Goal: Information Seeking & Learning: Learn about a topic

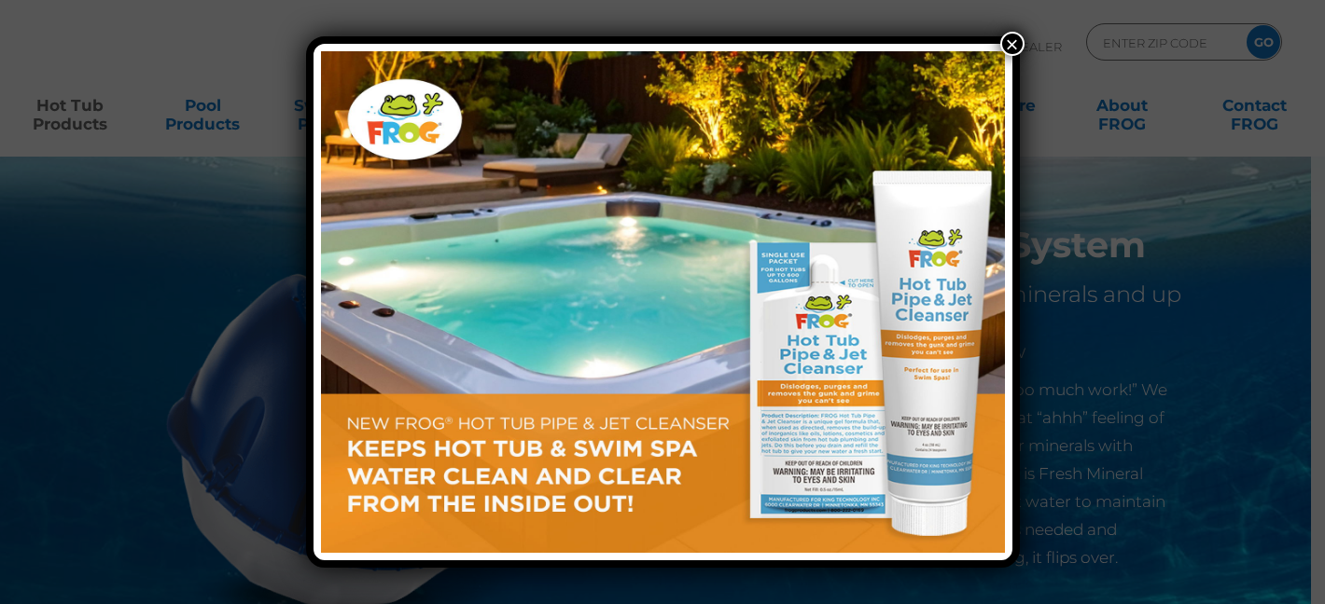
click at [1016, 36] on button "×" at bounding box center [1012, 44] width 24 height 24
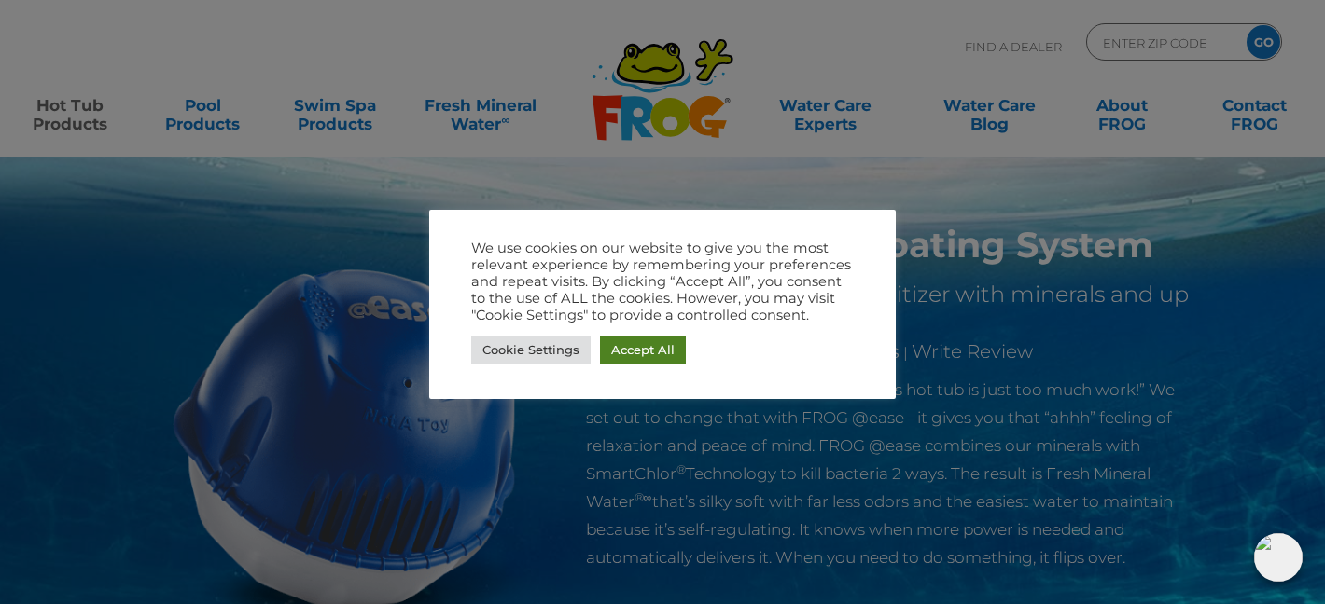
click at [651, 358] on link "Accept All" at bounding box center [643, 350] width 86 height 29
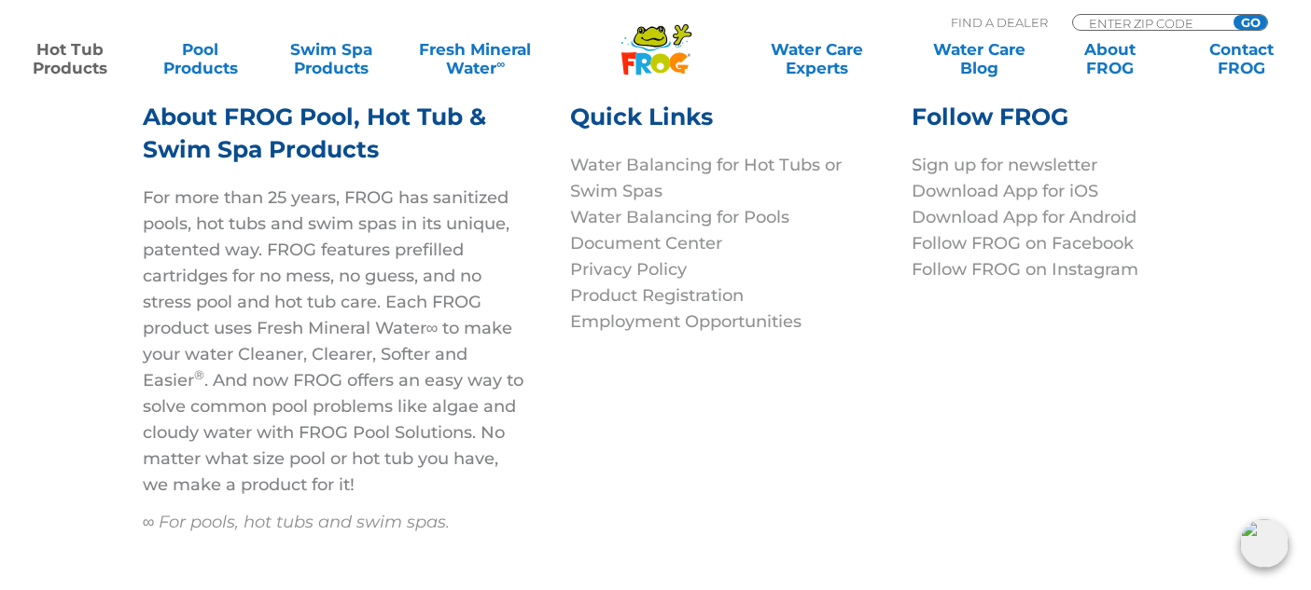
scroll to position [6231, 0]
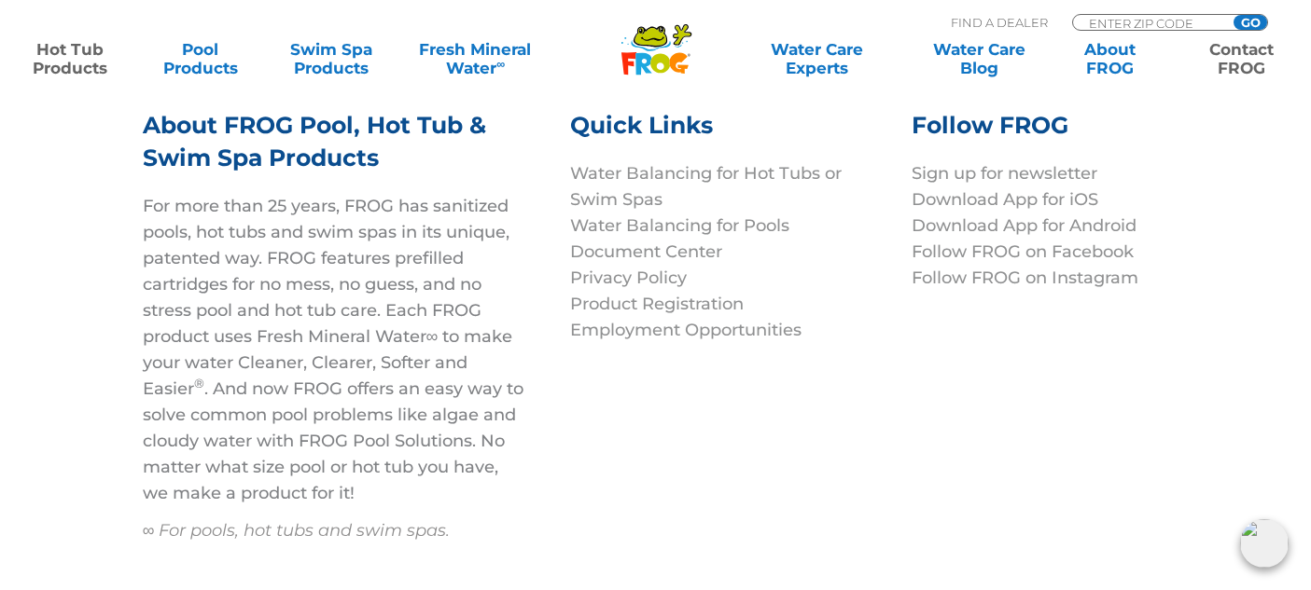
click at [1233, 50] on link "Contact FROG" at bounding box center [1241, 58] width 102 height 37
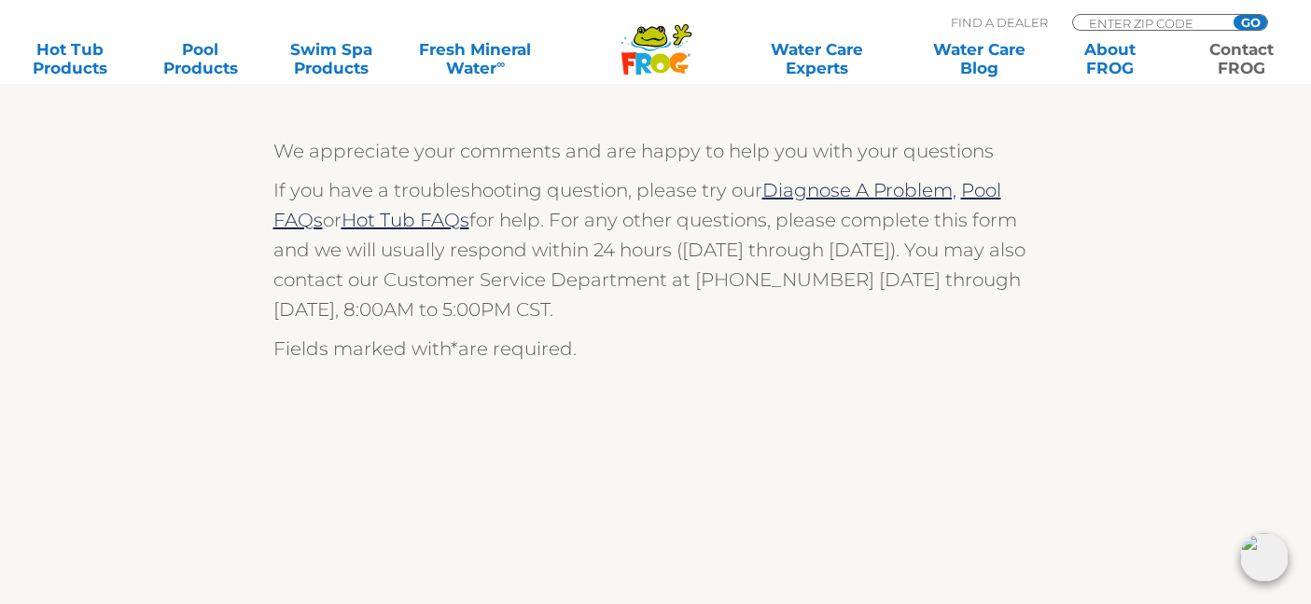
scroll to position [357, 0]
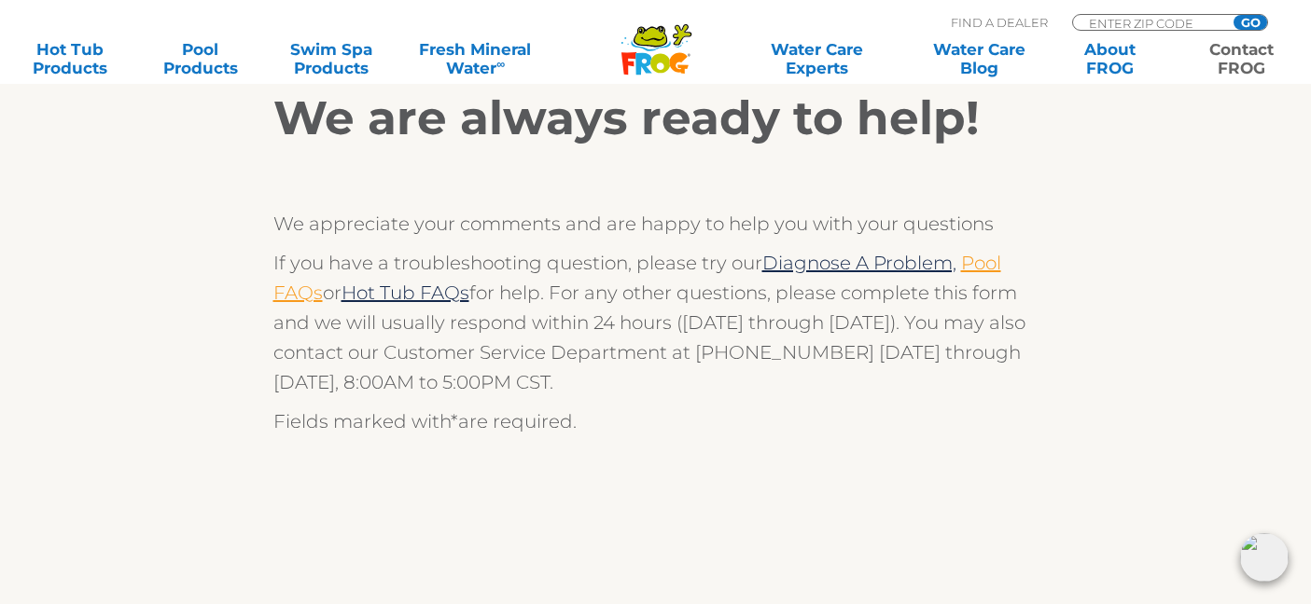
click at [302, 298] on link "Pool FAQs" at bounding box center [637, 278] width 728 height 52
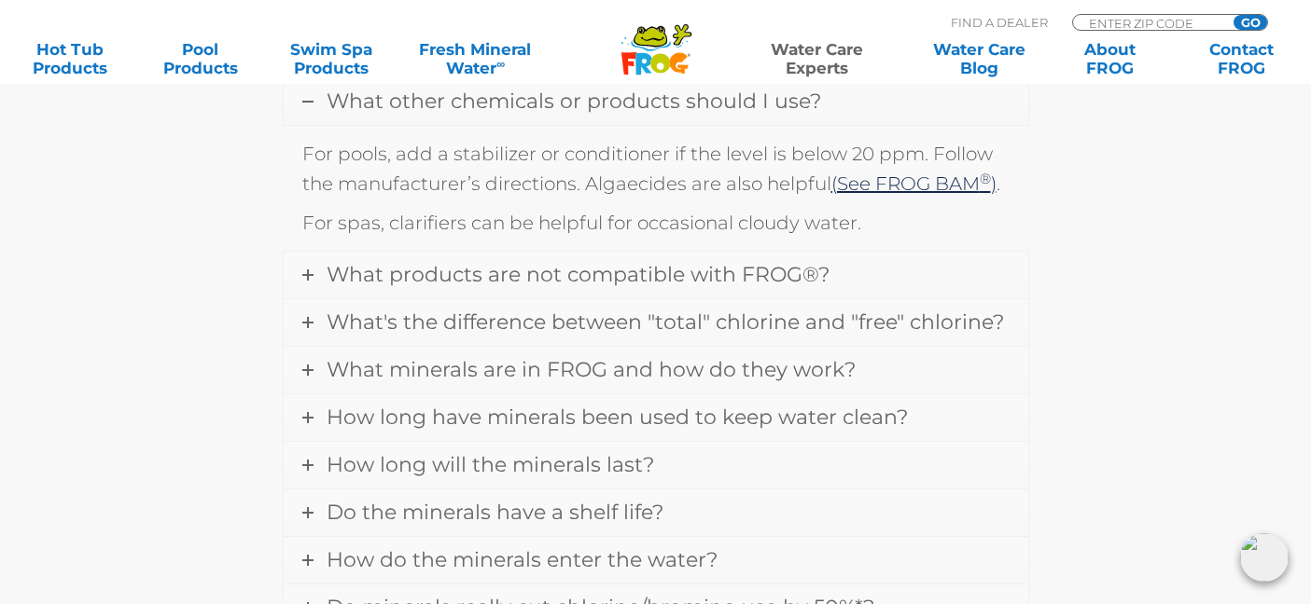
scroll to position [621, 0]
click at [500, 280] on span "What products are not compatible with FROG®?" at bounding box center [577, 272] width 503 height 25
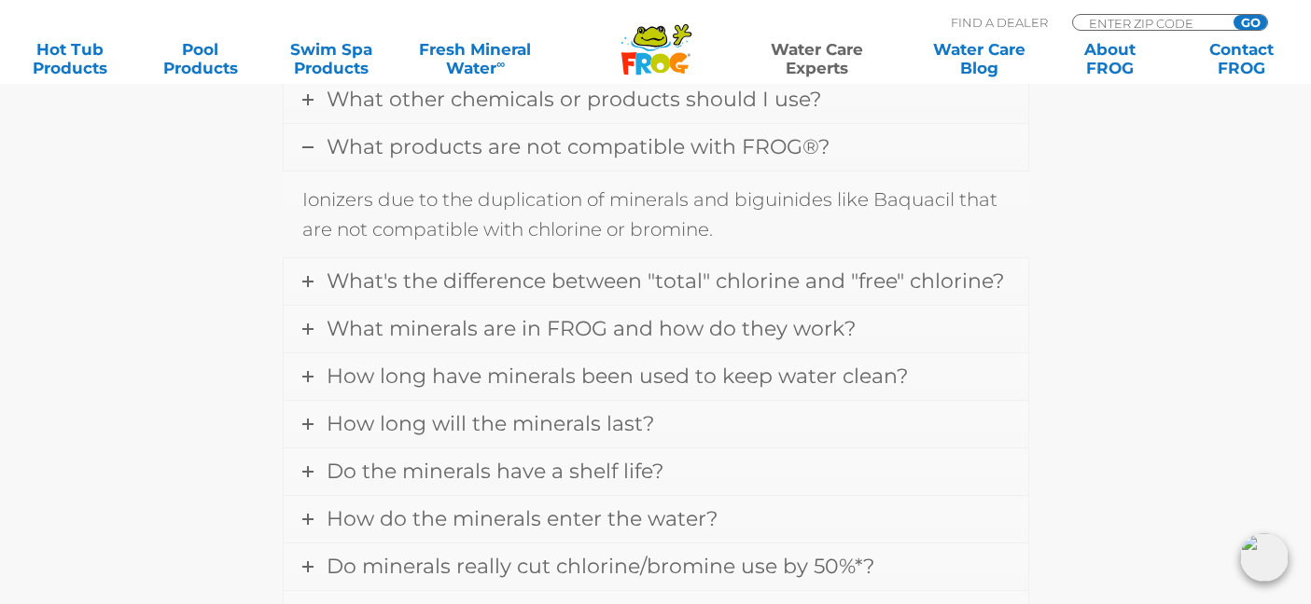
click at [500, 280] on span "What's the difference between "total" chlorine and "free" chlorine?" at bounding box center [664, 281] width 677 height 25
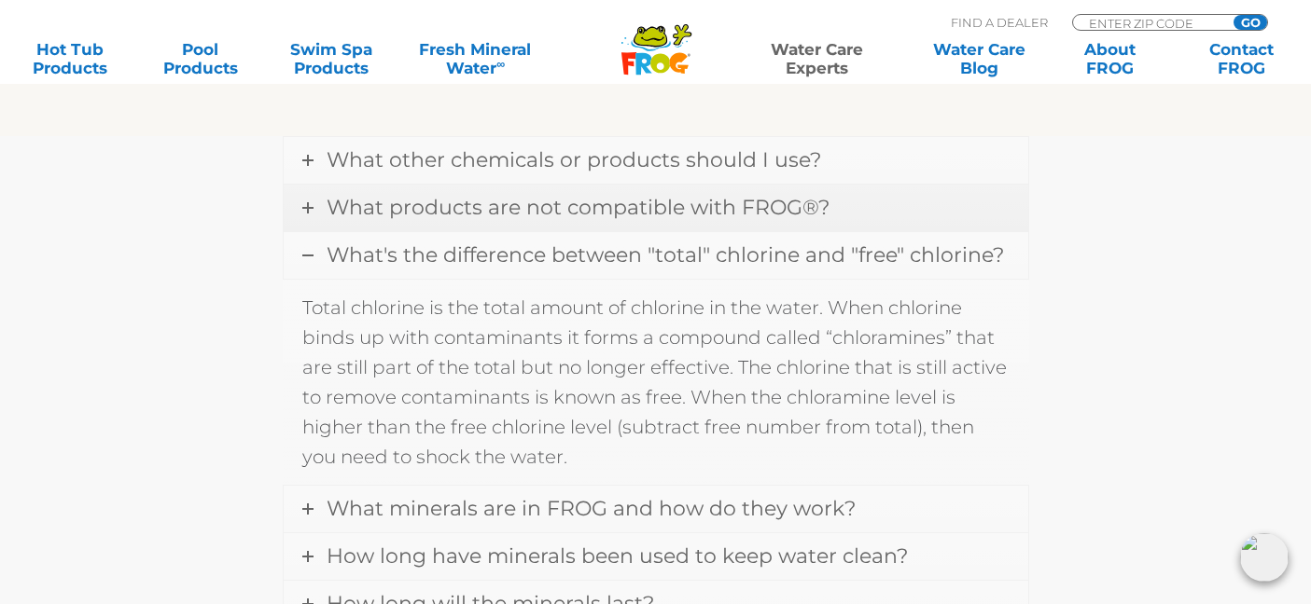
scroll to position [550, 0]
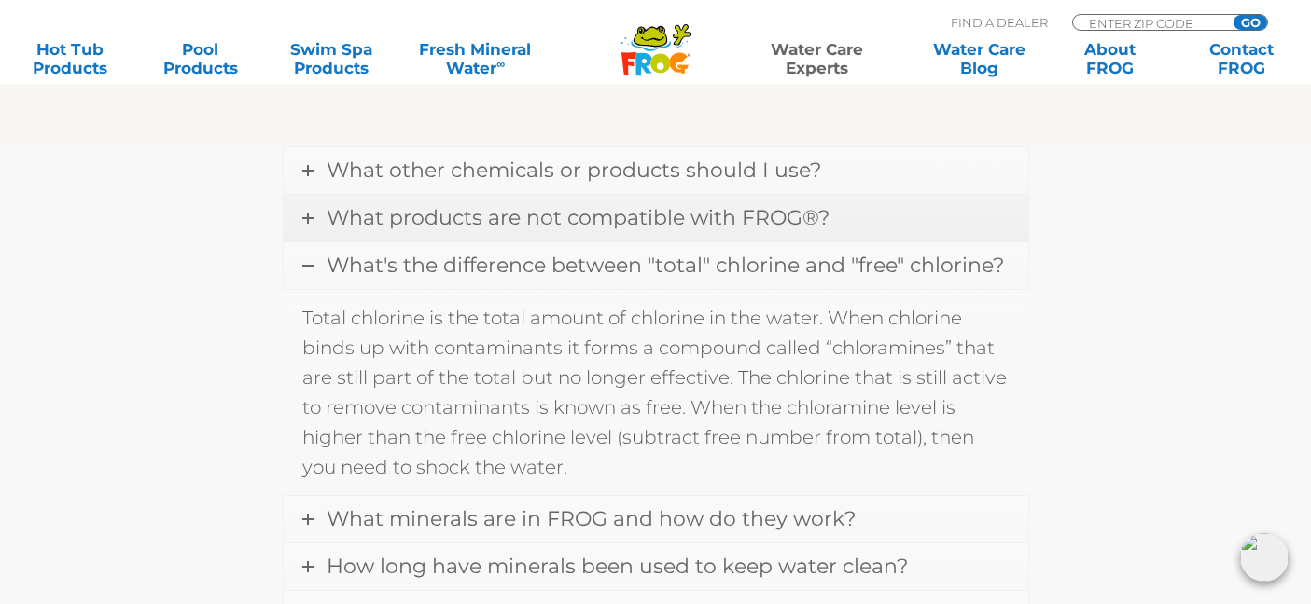
click at [501, 241] on link "What products are not compatible with FROG®?" at bounding box center [656, 218] width 744 height 47
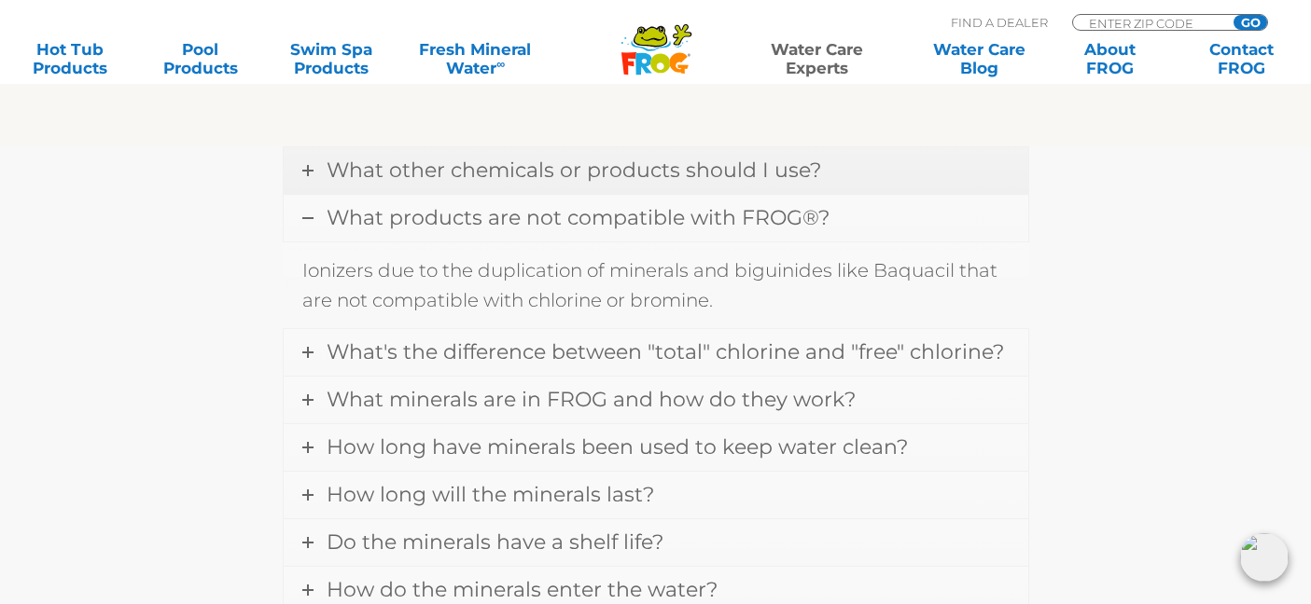
click at [499, 178] on span "What other chemicals or products should I use?" at bounding box center [573, 170] width 494 height 25
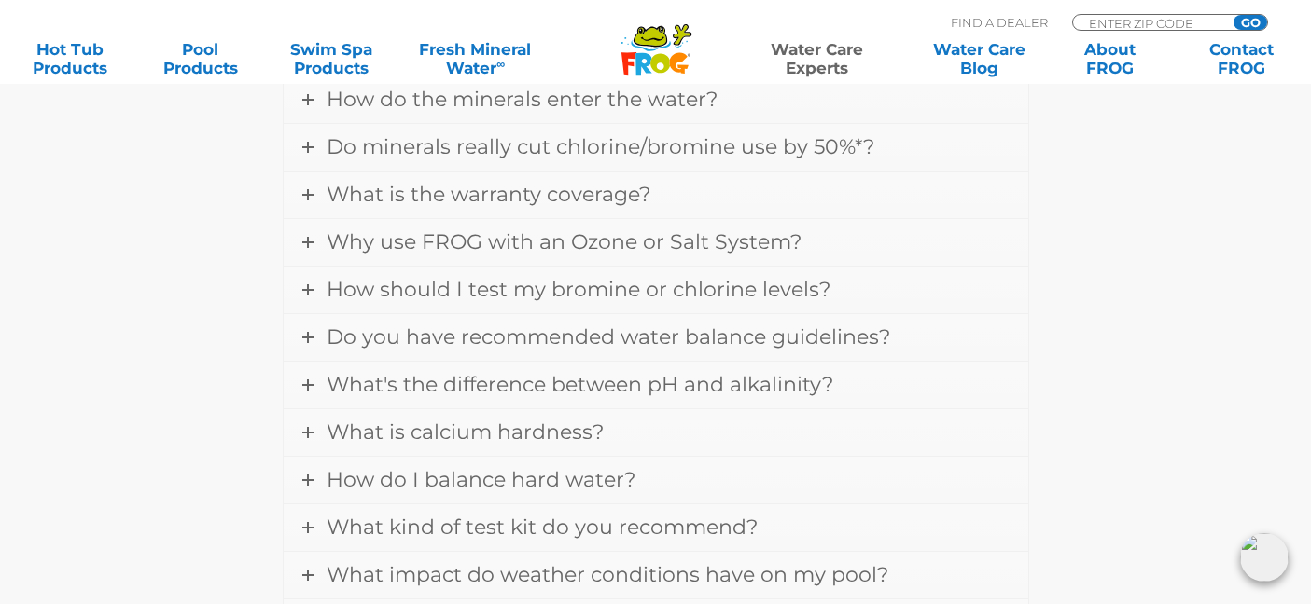
scroll to position [1098, 0]
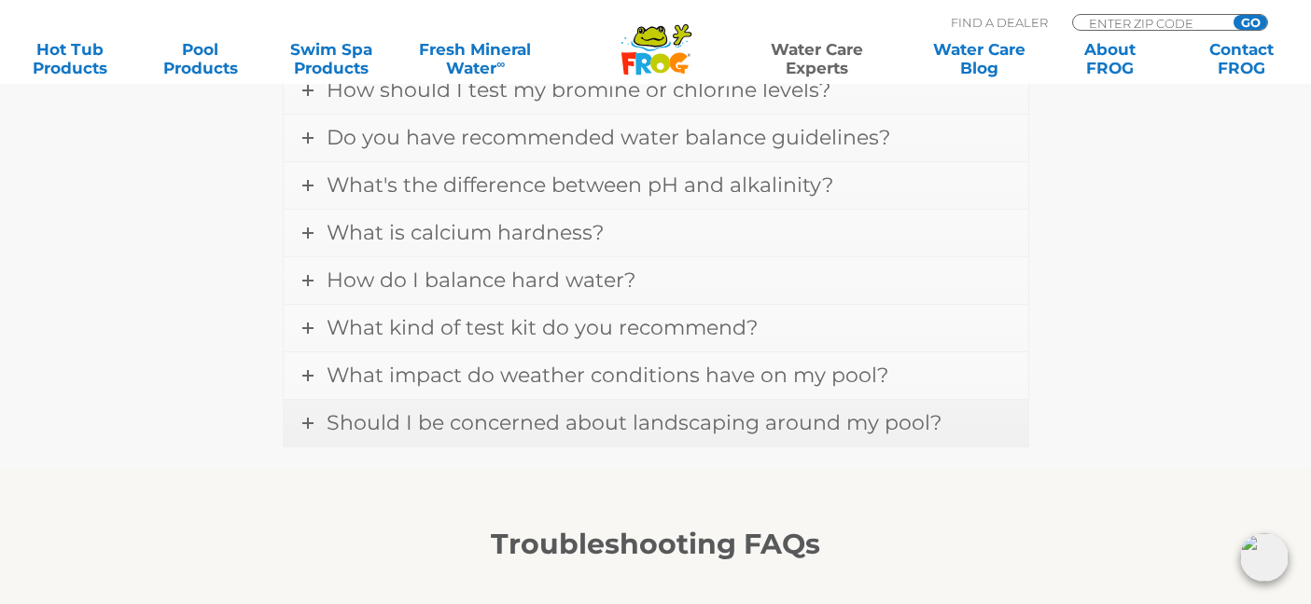
click at [556, 425] on span "Should I be concerned about landscaping around my pool?" at bounding box center [633, 422] width 615 height 25
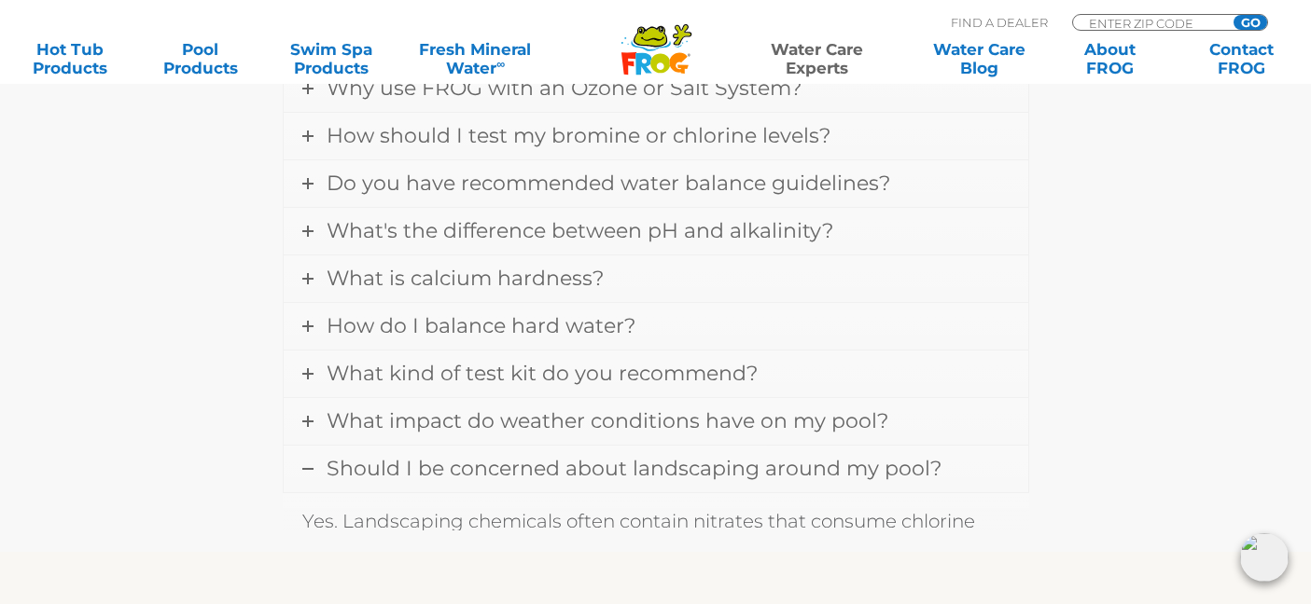
scroll to position [1154, 0]
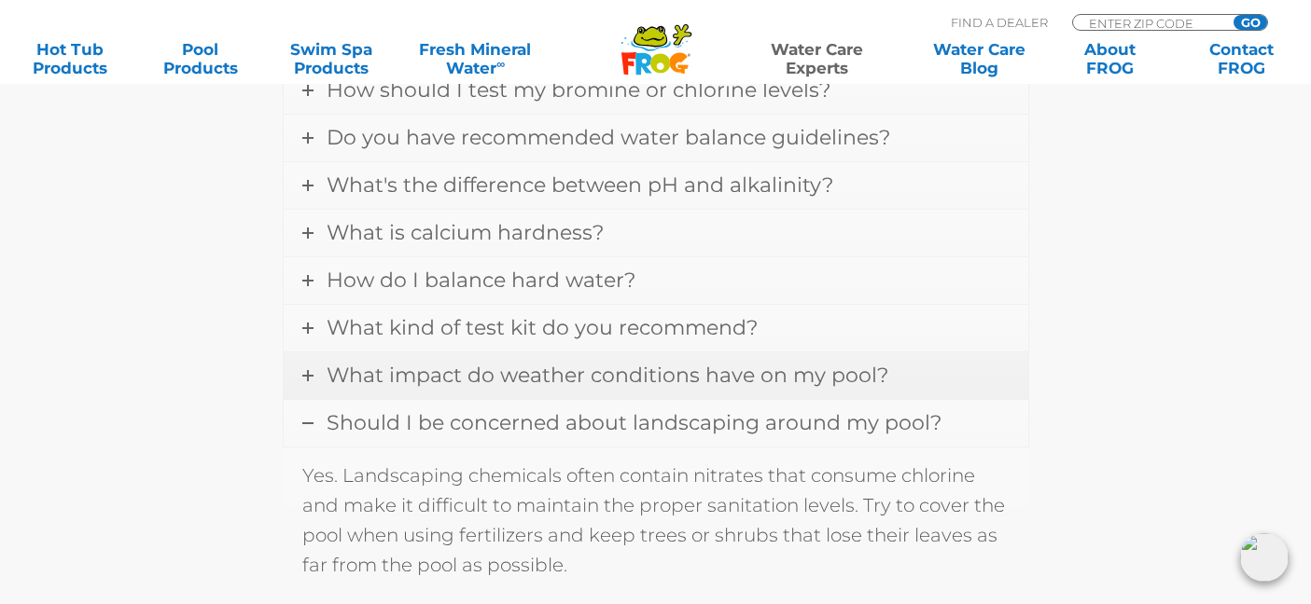
click at [547, 382] on span "What impact do weather conditions have on my pool?" at bounding box center [607, 375] width 562 height 25
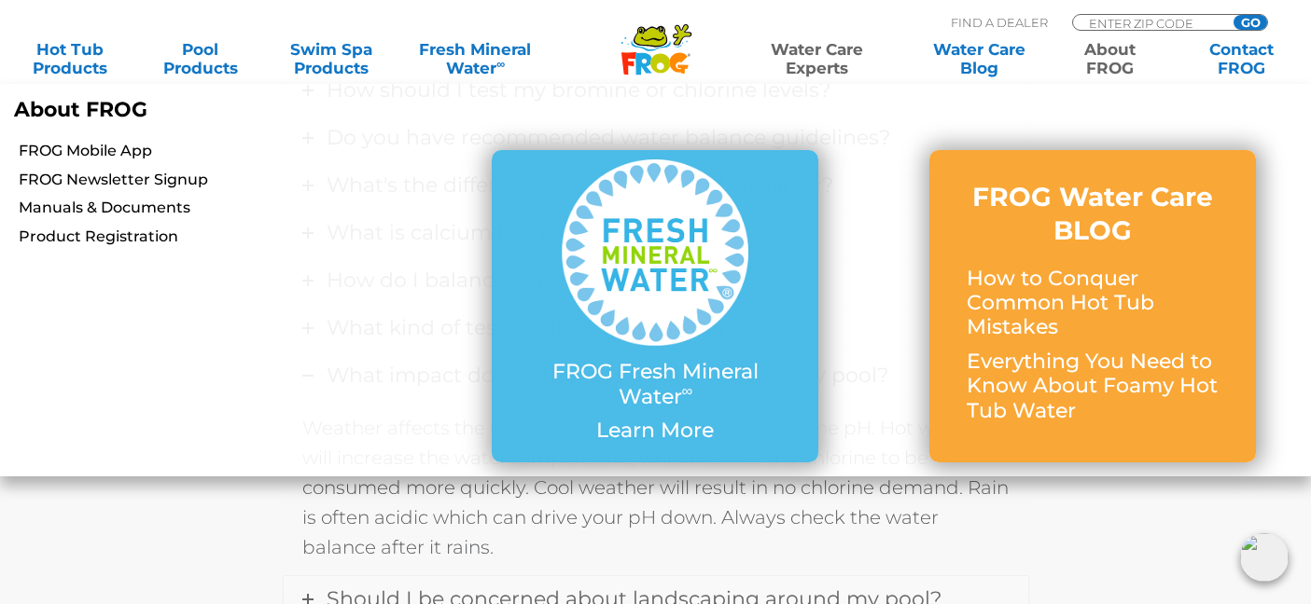
click at [1117, 69] on link "About FROG" at bounding box center [1110, 58] width 102 height 37
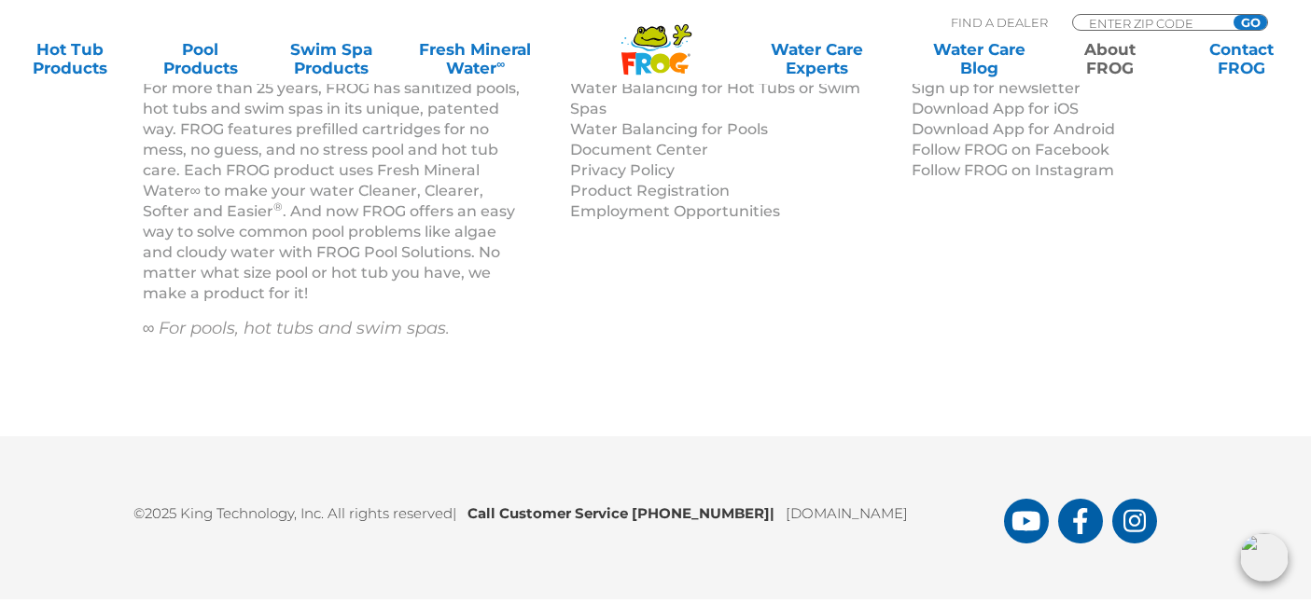
scroll to position [3531, 0]
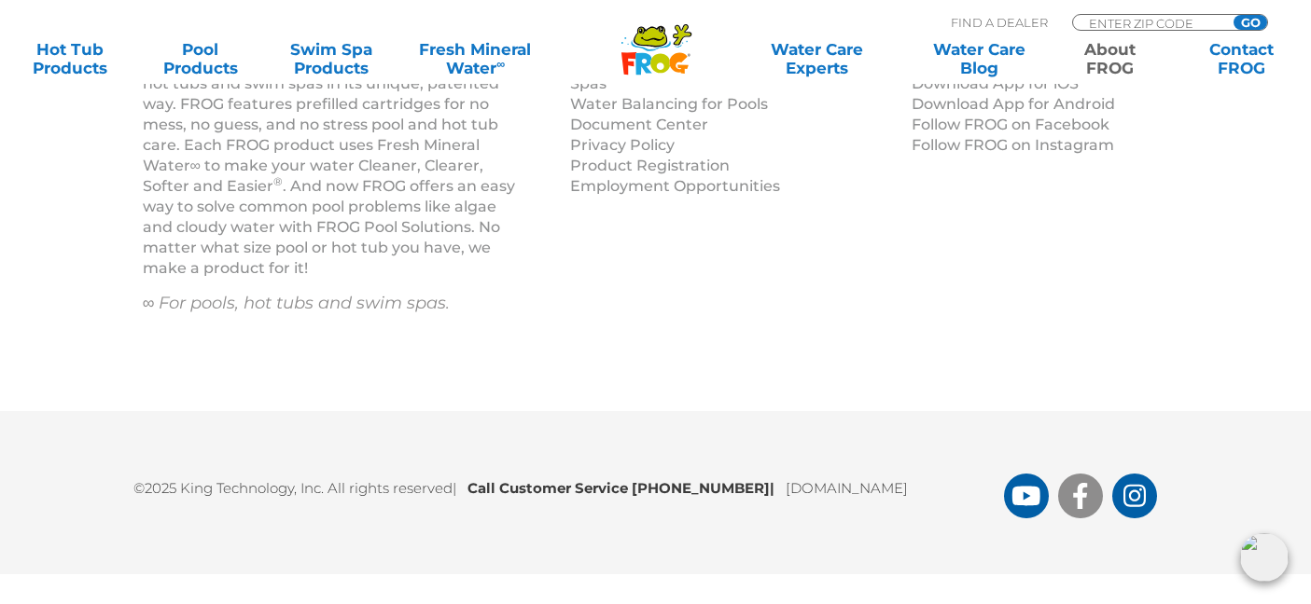
click at [1062, 490] on link "FROG Products Facebook Page" at bounding box center [1080, 496] width 45 height 45
click at [661, 73] on icon ".st130{clip-path:url(#SVGID_2_);fill-rule:evenodd;clip-rule:evenodd;fill:#C3CC0…" at bounding box center [656, 49] width 72 height 52
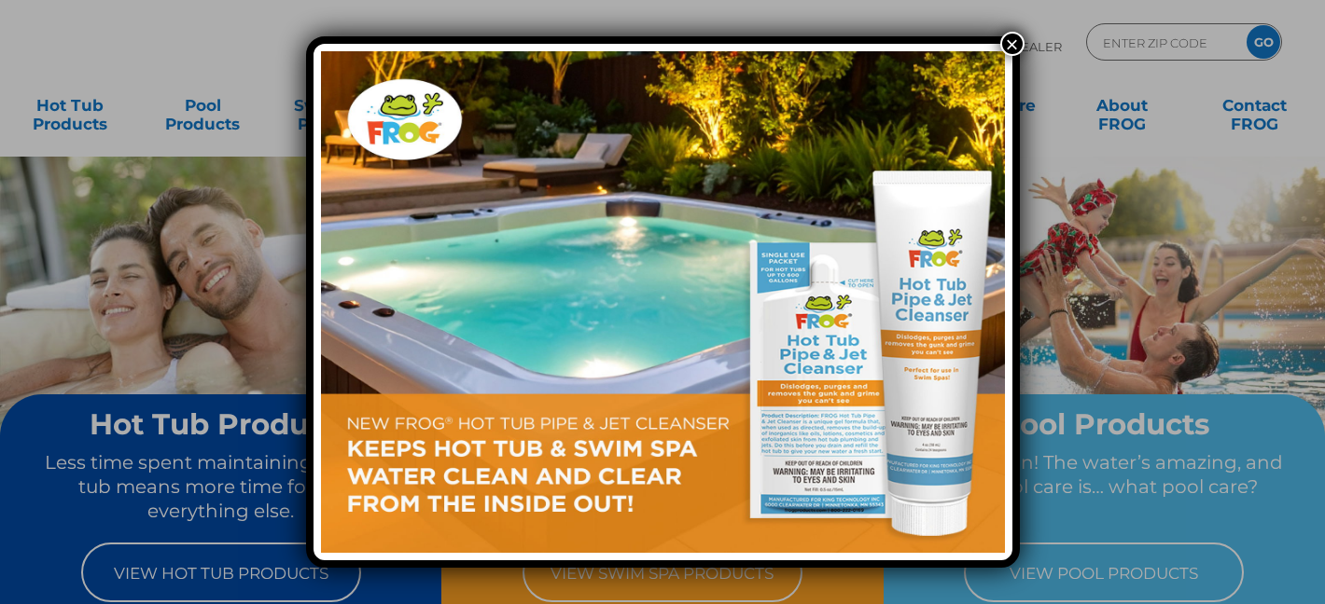
click at [1008, 43] on button "×" at bounding box center [1012, 44] width 24 height 24
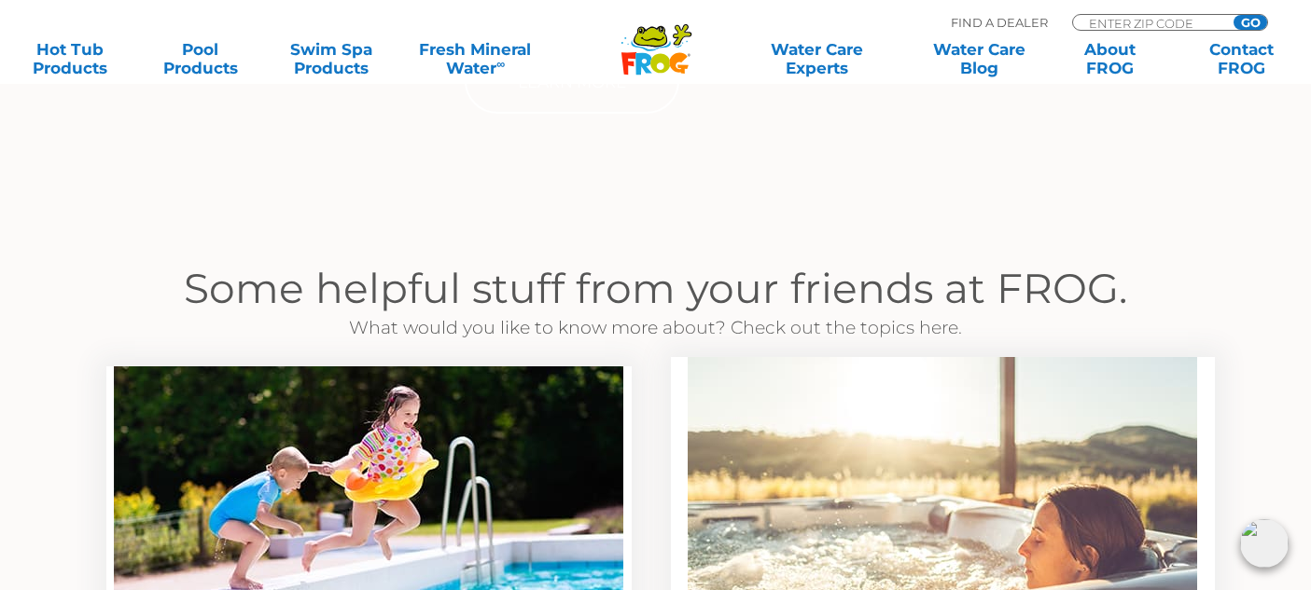
scroll to position [1216, 0]
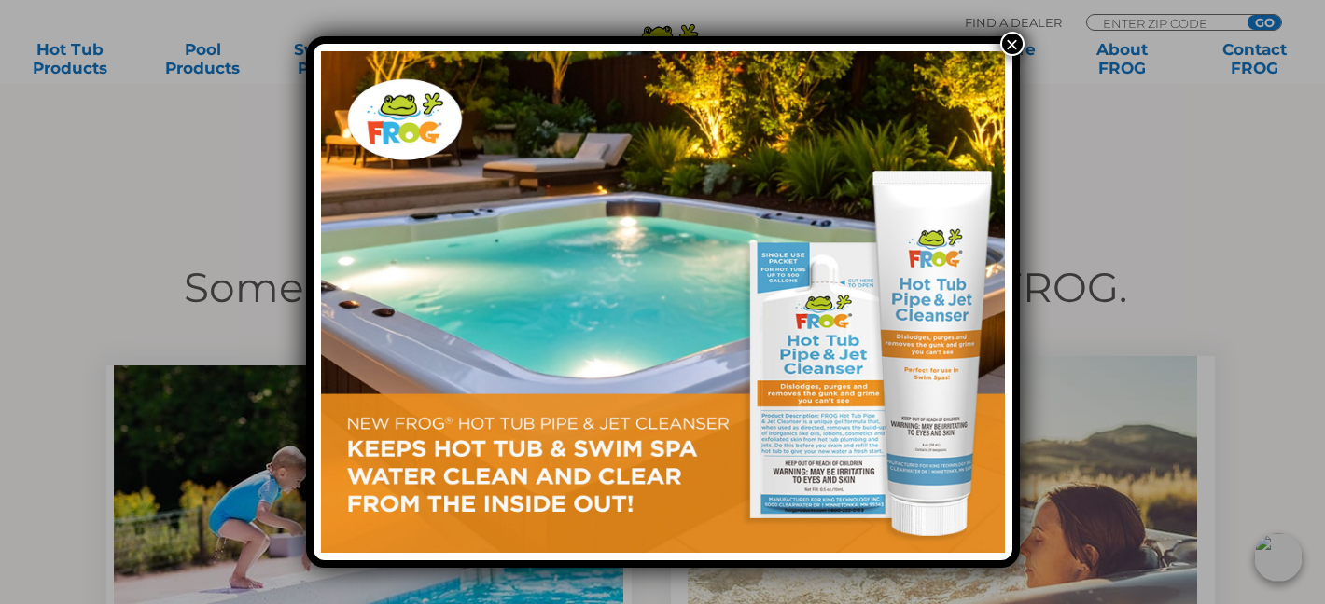
click at [1018, 36] on button "×" at bounding box center [1012, 44] width 24 height 24
